Goal: Task Accomplishment & Management: Use online tool/utility

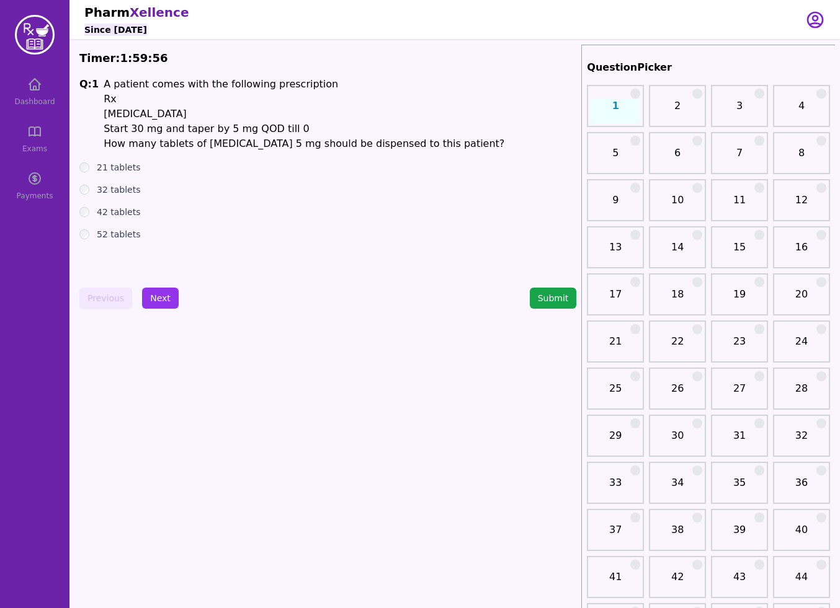
click at [675, 255] on link "14" at bounding box center [677, 252] width 50 height 25
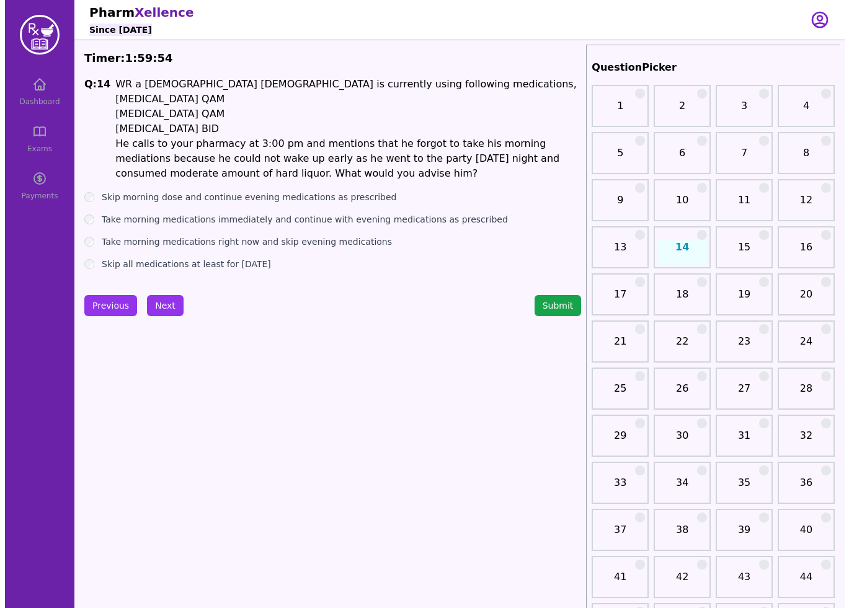
scroll to position [3, 0]
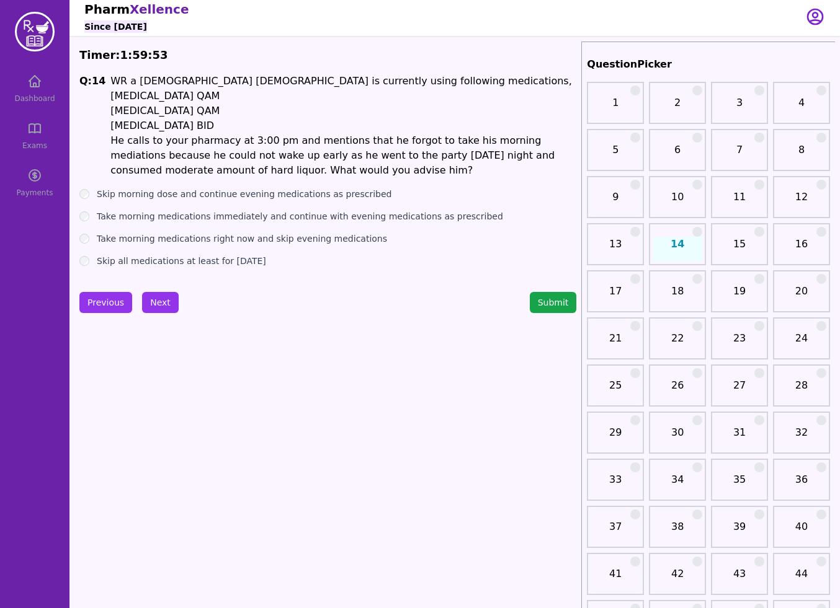
click at [274, 215] on label "Take morning medications immediately and continue with evening medications as p…" at bounding box center [300, 216] width 406 height 12
click at [557, 308] on button "Submit" at bounding box center [553, 302] width 47 height 21
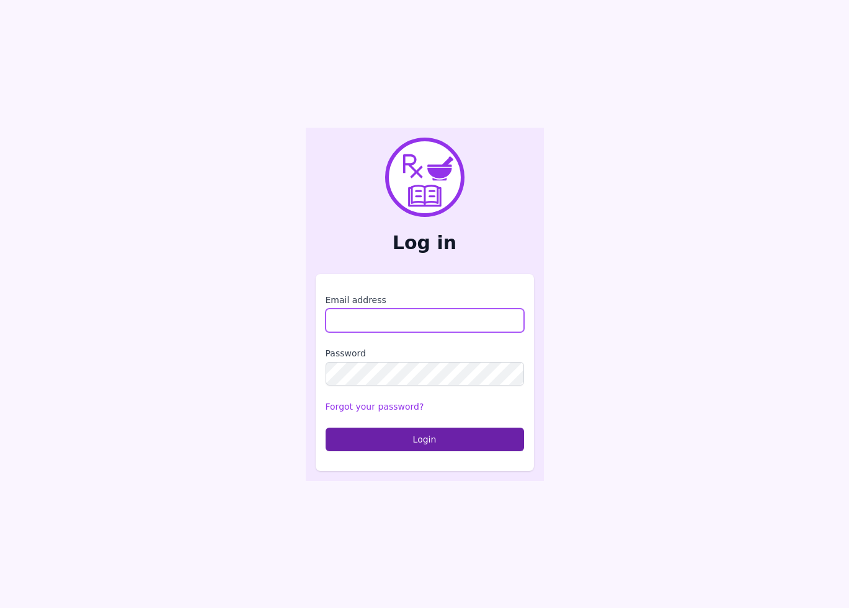
type input "**********"
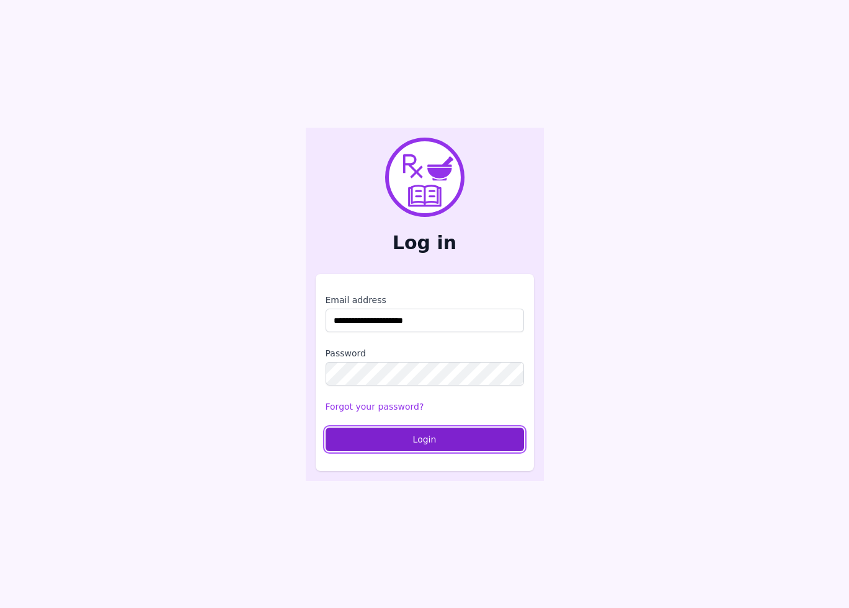
click at [462, 443] on button "Login" at bounding box center [425, 440] width 198 height 24
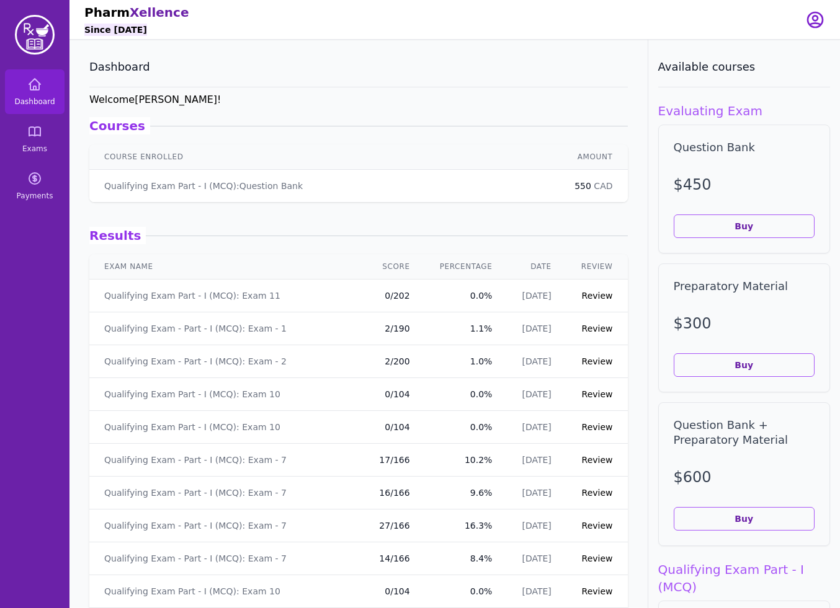
click at [589, 293] on link "Review" at bounding box center [597, 296] width 31 height 10
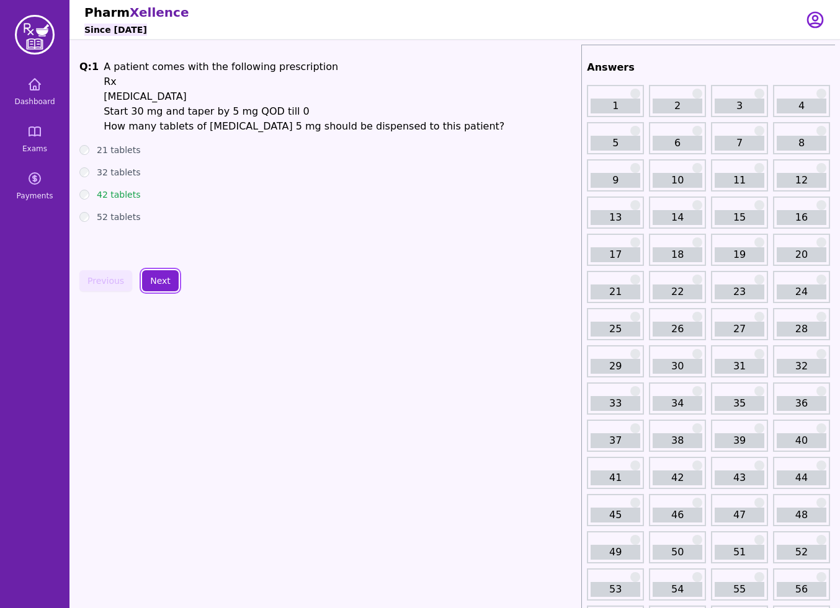
click at [162, 274] on button "Next" at bounding box center [160, 280] width 37 height 21
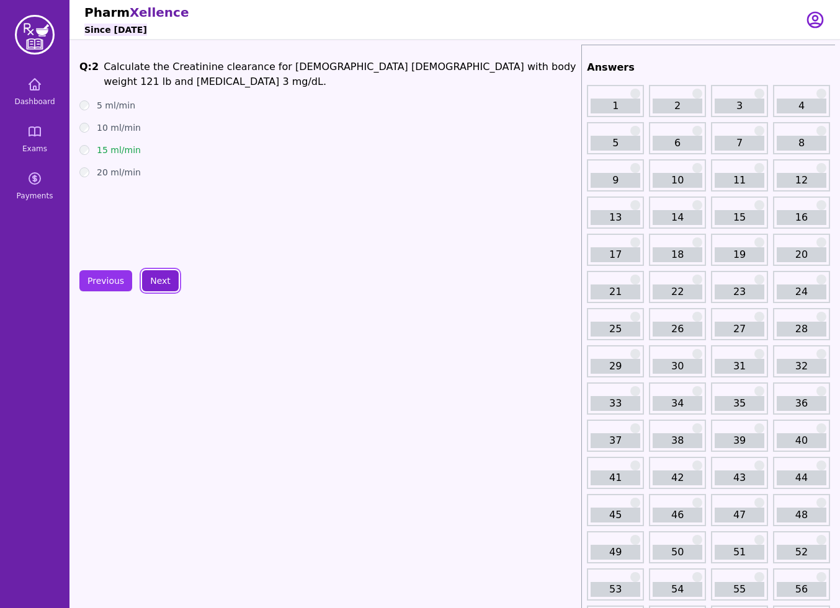
click at [162, 274] on button "Next" at bounding box center [160, 280] width 37 height 21
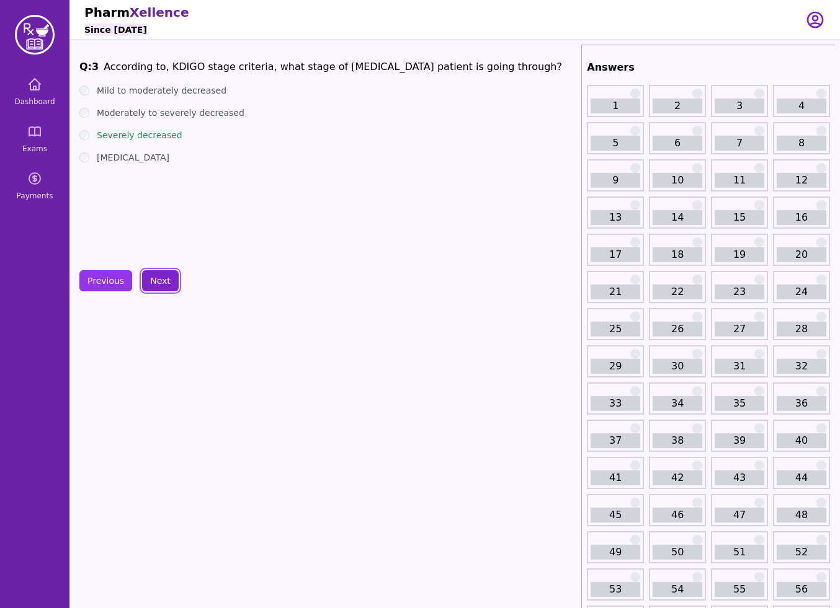
click at [162, 274] on button "Next" at bounding box center [160, 280] width 37 height 21
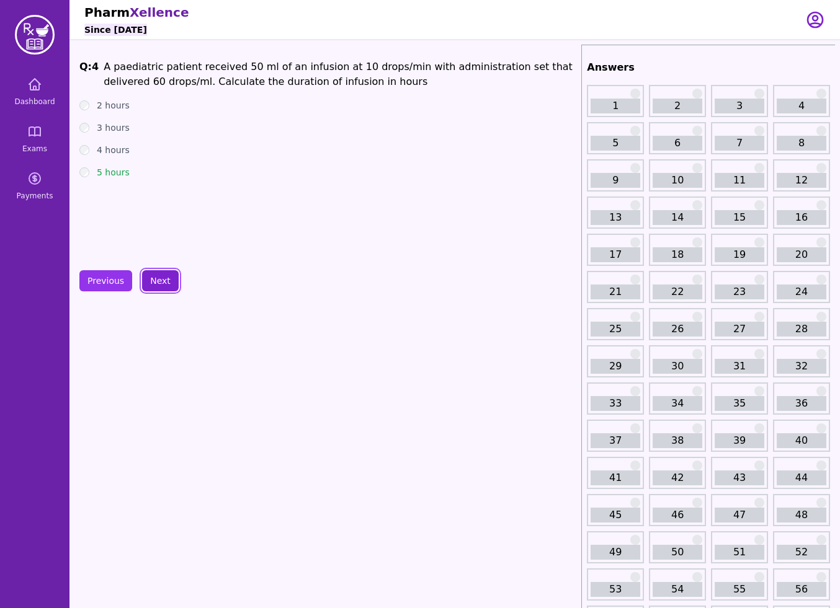
click at [162, 274] on button "Next" at bounding box center [160, 280] width 37 height 21
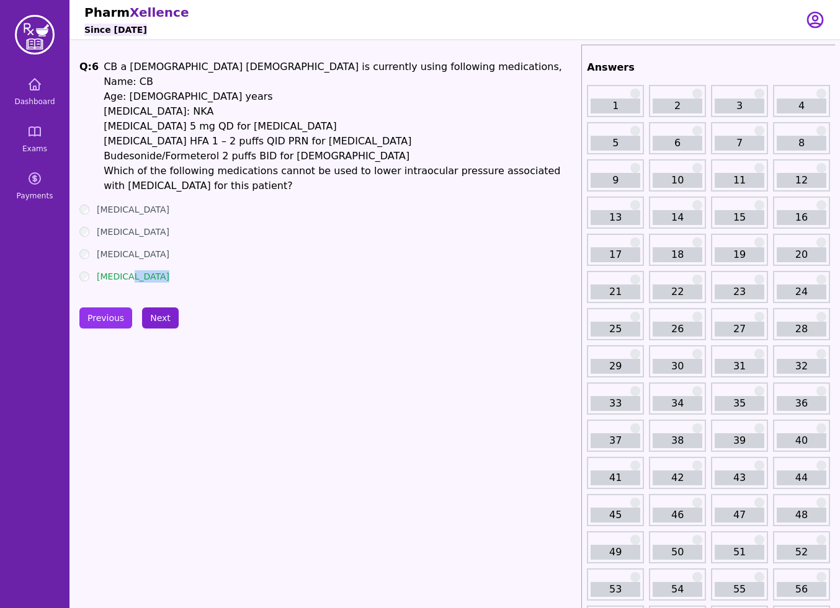
click at [162, 274] on div "[MEDICAL_DATA]" at bounding box center [327, 276] width 497 height 12
click at [161, 327] on button "Next" at bounding box center [160, 318] width 37 height 21
